Goal: Task Accomplishment & Management: Use online tool/utility

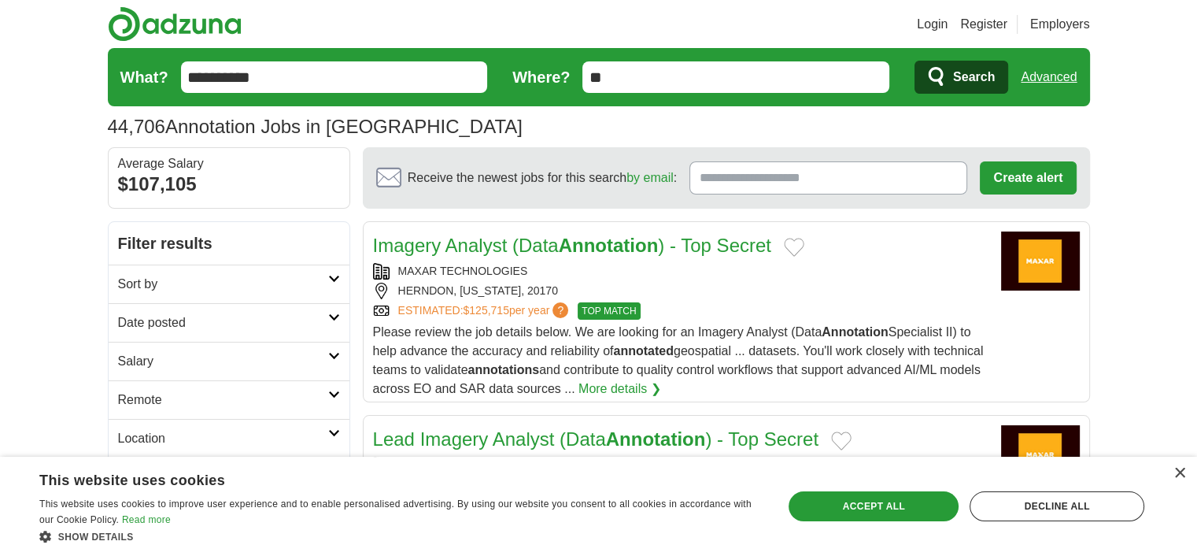
click at [304, 314] on h2 "Date posted" at bounding box center [223, 322] width 210 height 19
click at [173, 383] on link "Last 3 days" at bounding box center [229, 382] width 222 height 19
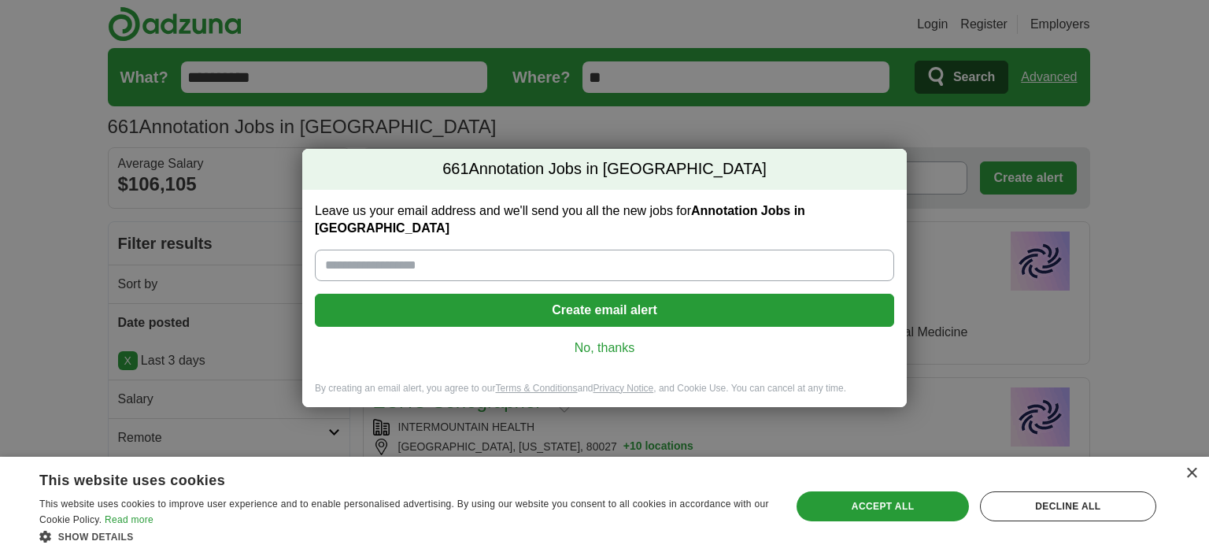
click at [963, 127] on div "661 Annotation Jobs in [GEOGRAPHIC_DATA] Leave us your email address and we'll …" at bounding box center [604, 278] width 1209 height 556
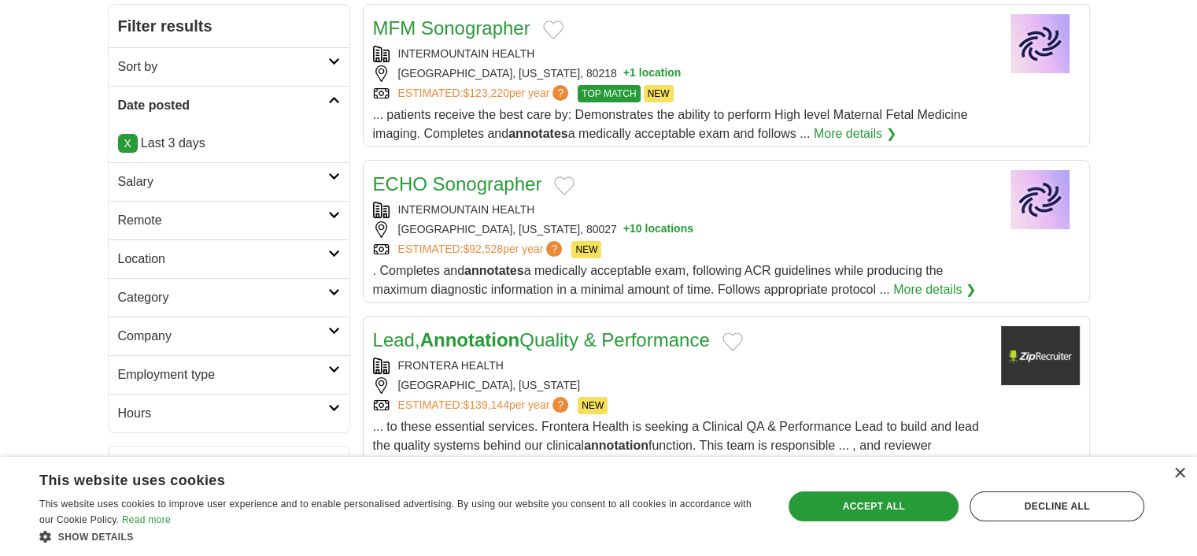
scroll to position [315, 0]
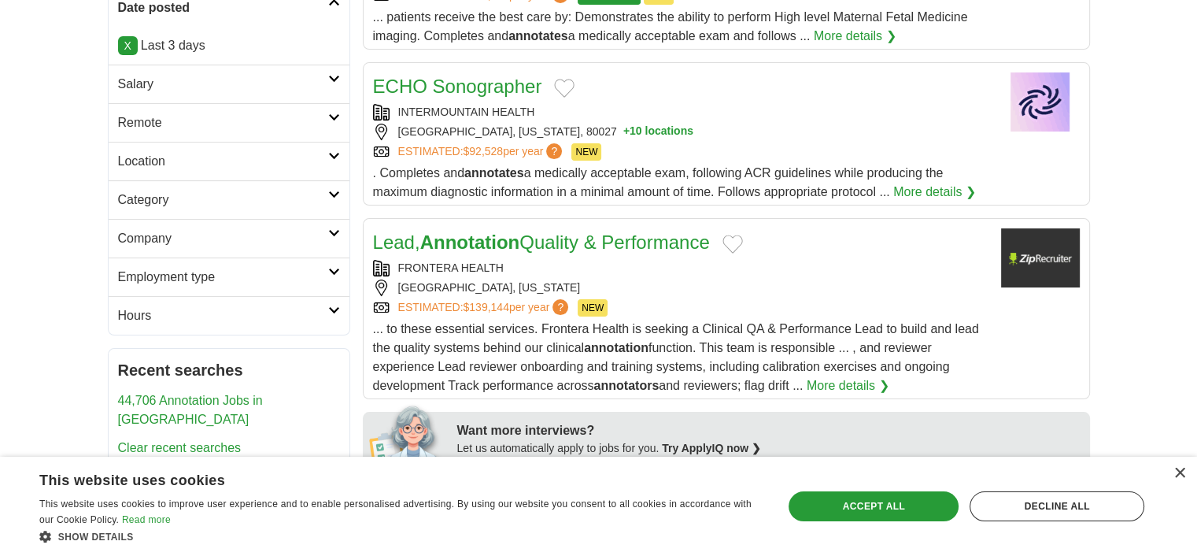
click at [338, 263] on link "Employment type" at bounding box center [229, 276] width 241 height 39
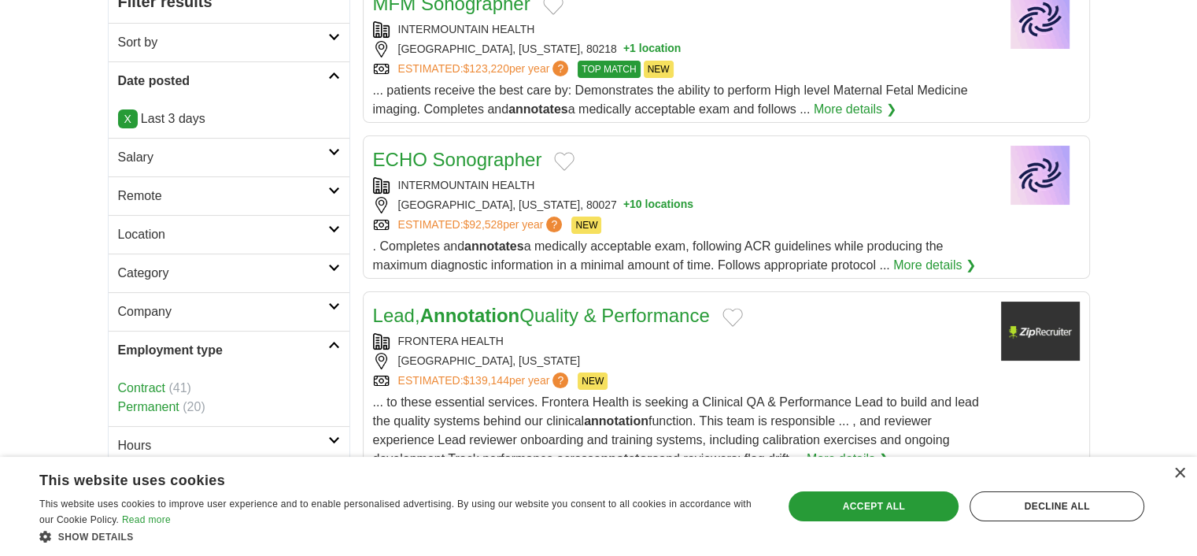
scroll to position [0, 0]
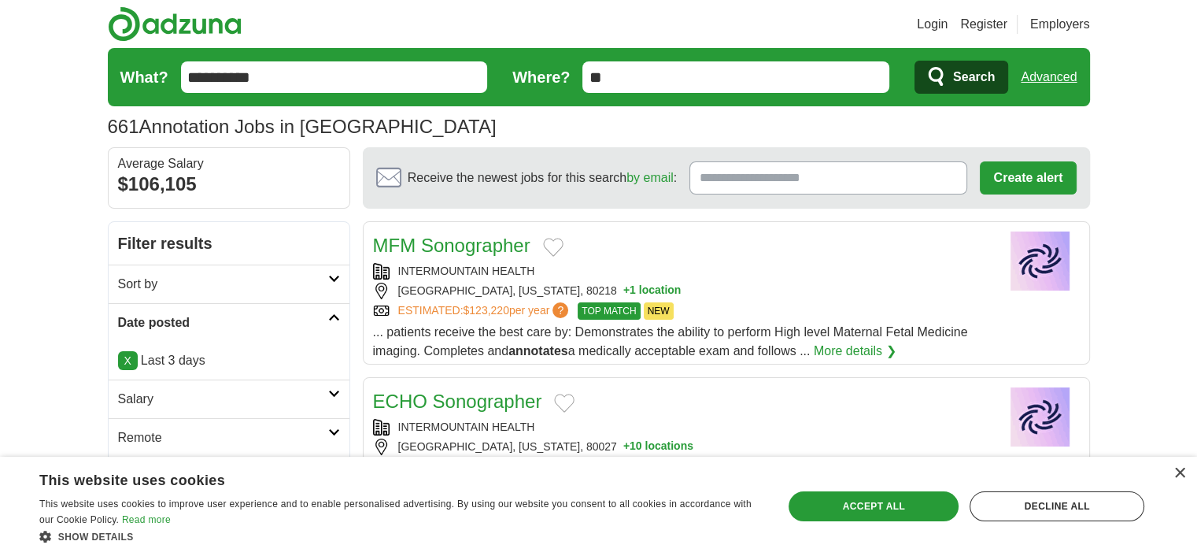
click at [641, 65] on input "**" at bounding box center [735, 76] width 307 height 31
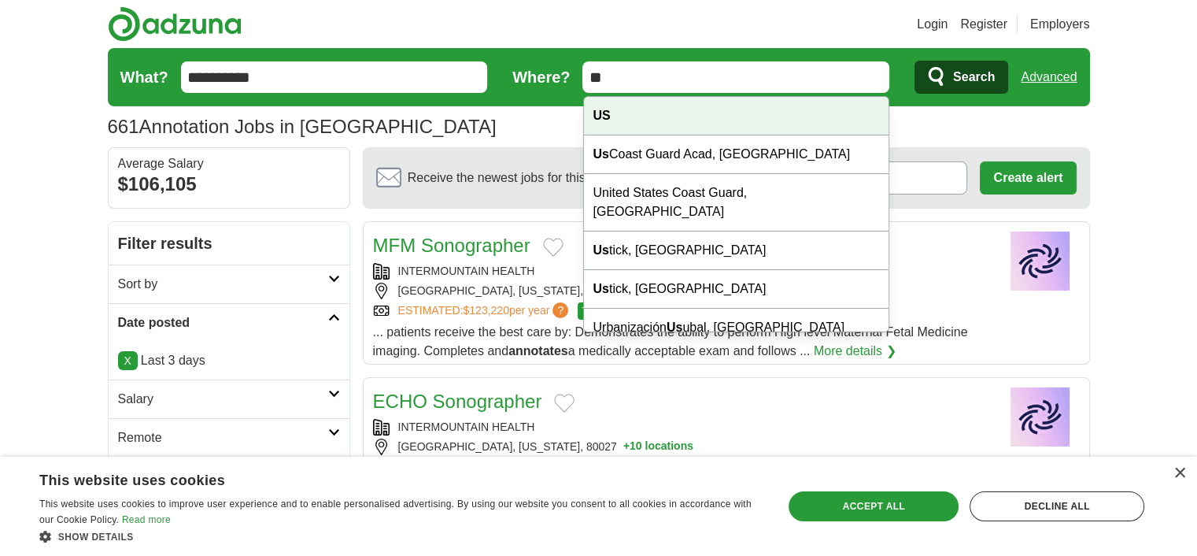
type input "*"
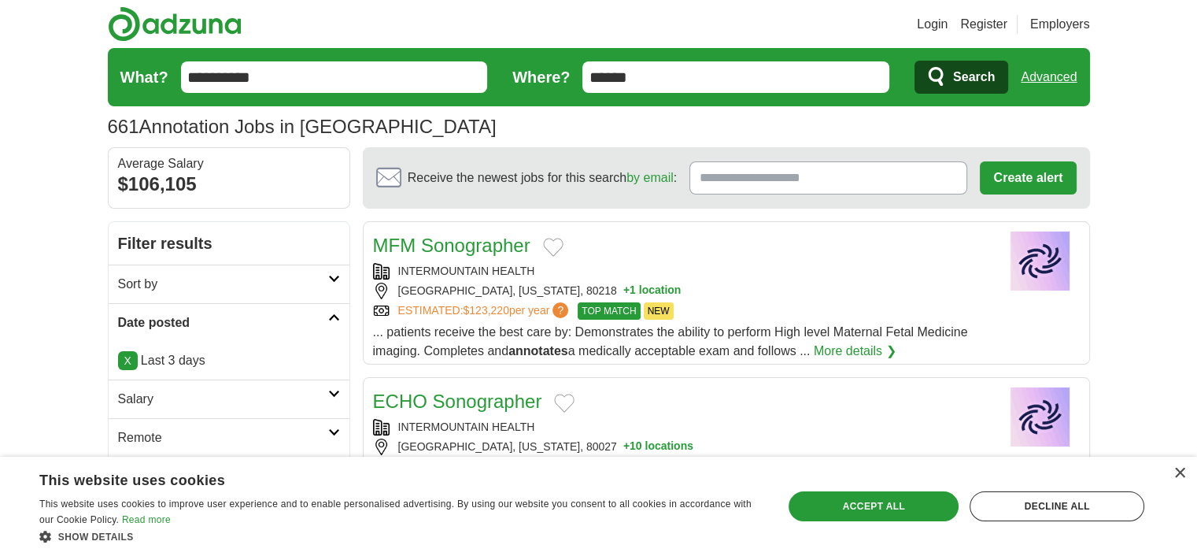
type input "******"
click at [955, 69] on span "Search" at bounding box center [974, 76] width 42 height 31
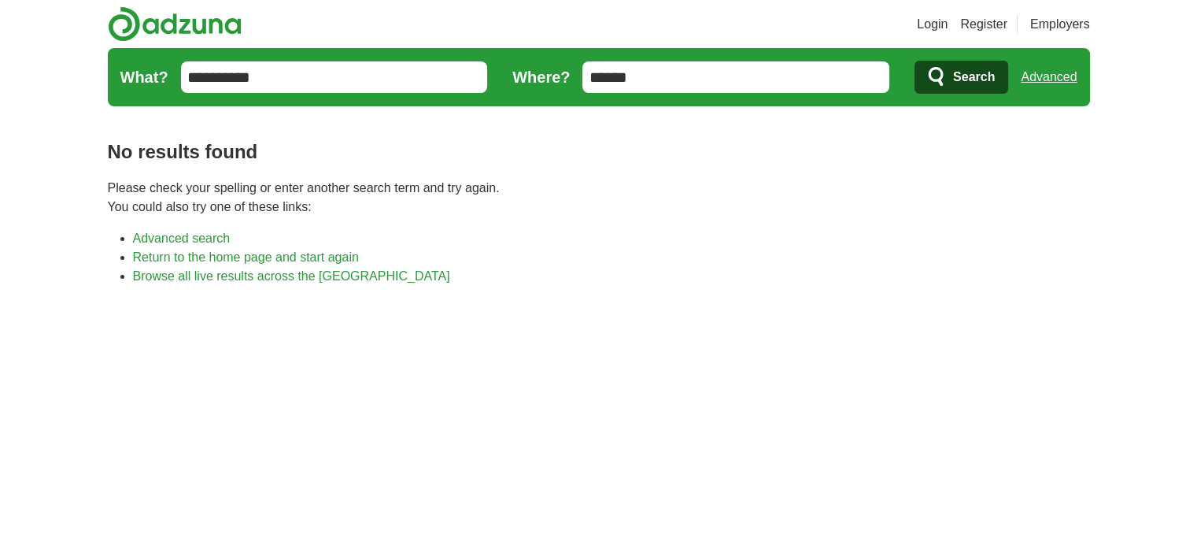
drag, startPoint x: 0, startPoint y: 0, endPoint x: 423, endPoint y: 257, distance: 495.6
click at [423, 257] on li "Return to the home page and start again" at bounding box center [611, 257] width 957 height 19
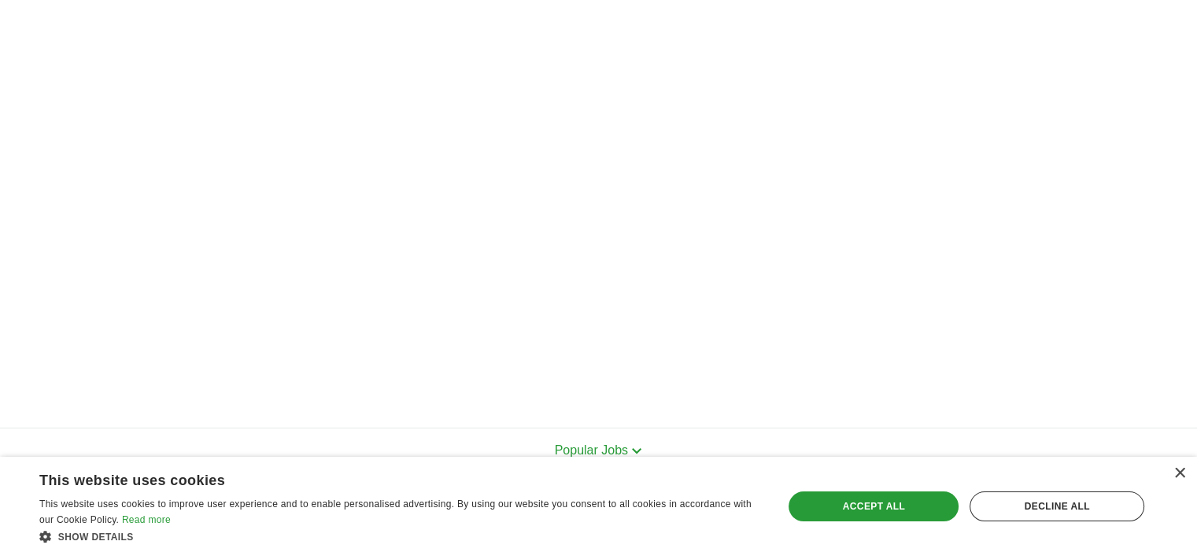
scroll to position [756, 0]
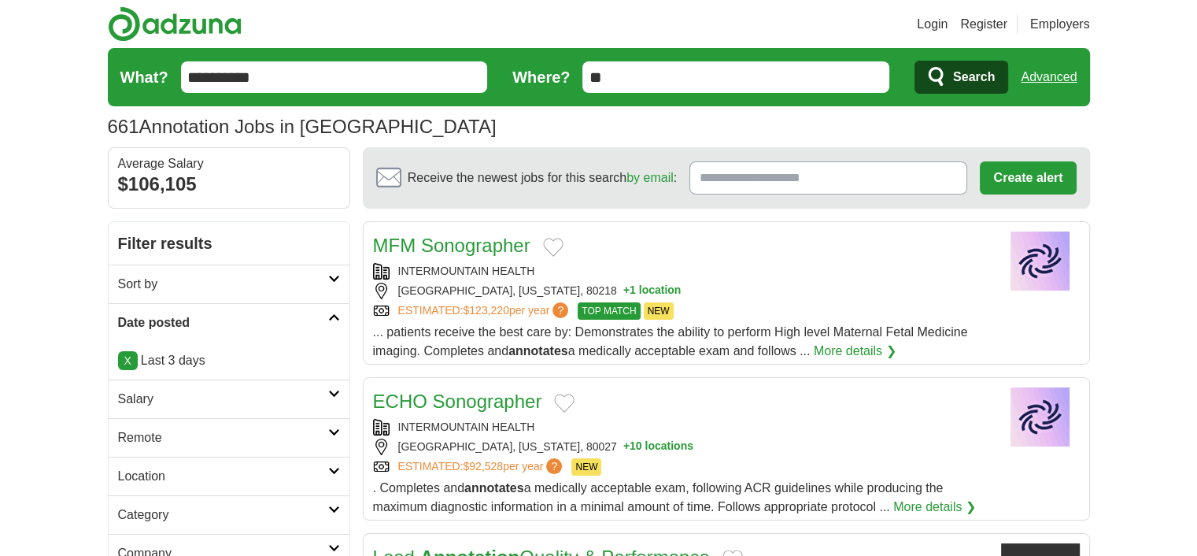
click at [138, 16] on img at bounding box center [175, 23] width 134 height 35
